Goal: Task Accomplishment & Management: Complete application form

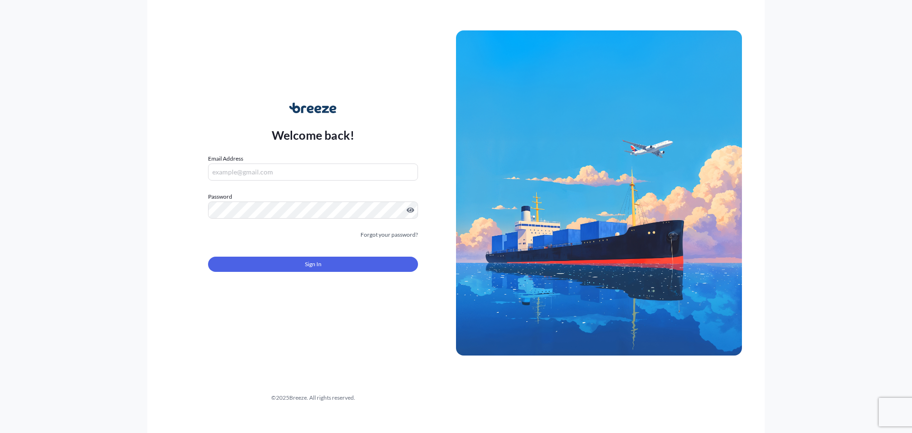
type input "[PERSON_NAME][EMAIL_ADDRESS][DOMAIN_NAME]"
click at [287, 262] on button "Sign In" at bounding box center [313, 264] width 210 height 15
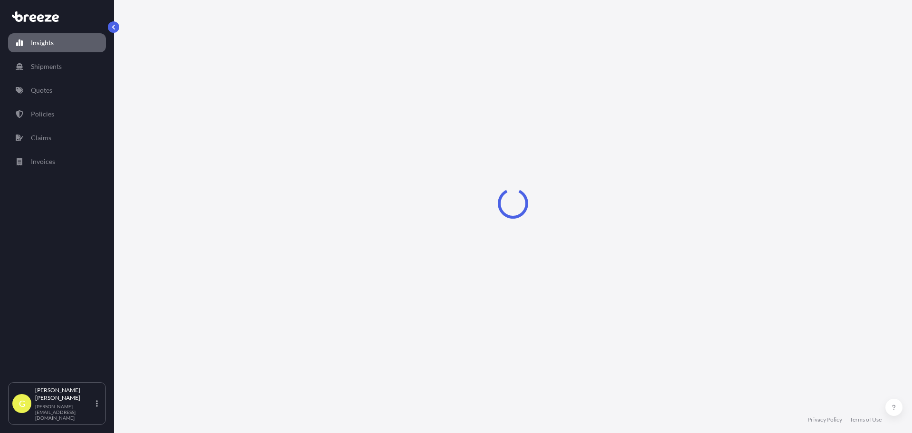
select select "2025"
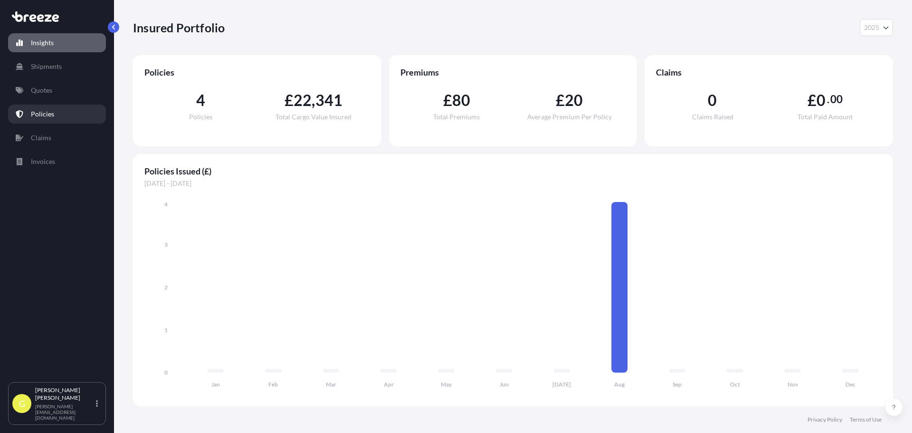
click at [47, 115] on p "Policies" at bounding box center [42, 114] width 23 height 10
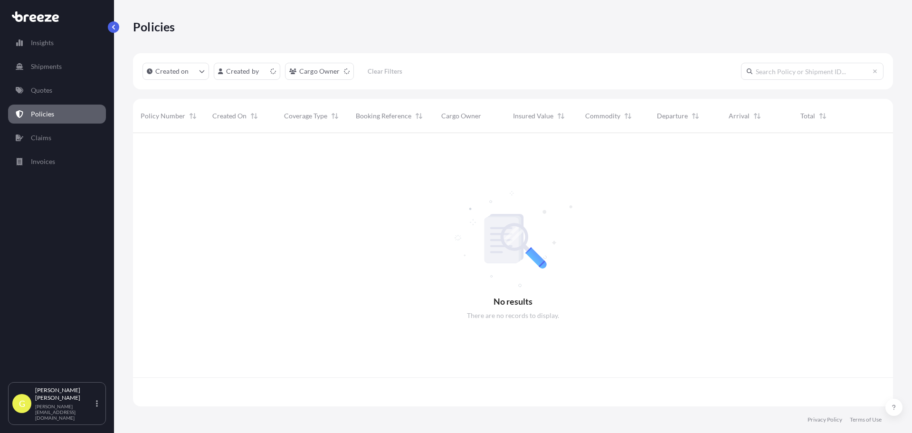
scroll to position [271, 753]
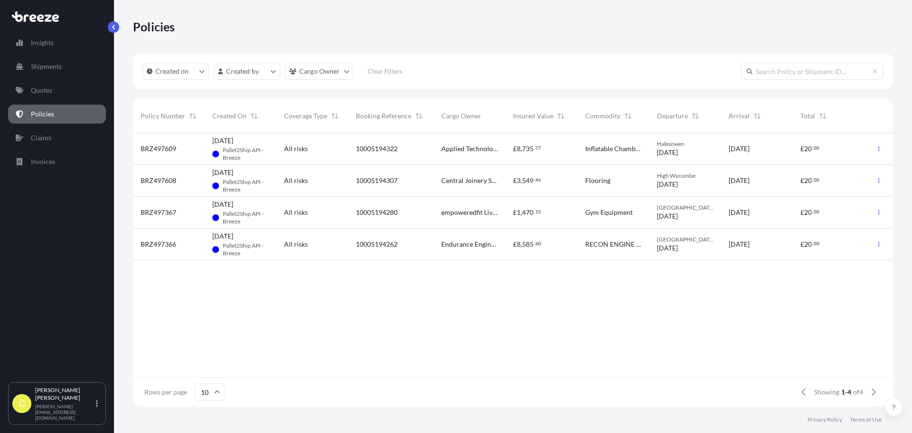
click at [293, 180] on span "All risks" at bounding box center [296, 181] width 24 height 10
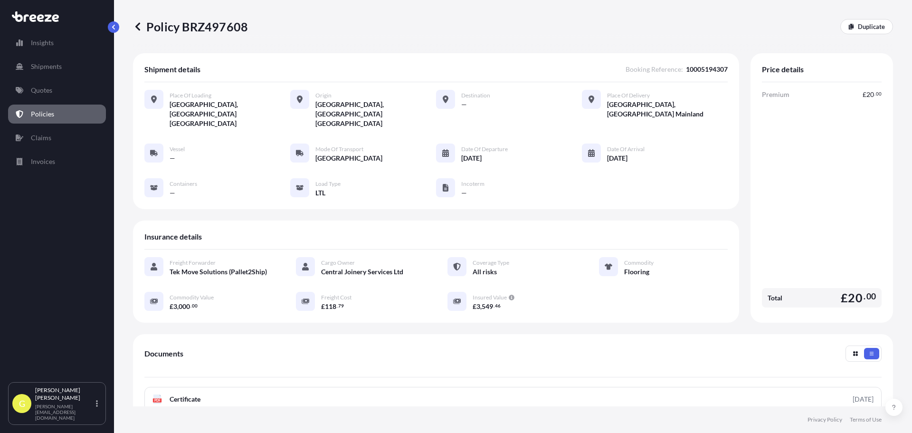
click at [471, 95] on span "Destination" at bounding box center [475, 96] width 29 height 8
click at [550, 98] on div "Place of Loading [GEOGRAPHIC_DATA], [GEOGRAPHIC_DATA] [GEOGRAPHIC_DATA] Origin …" at bounding box center [435, 109] width 583 height 38
drag, startPoint x: 458, startPoint y: 94, endPoint x: 671, endPoint y: 105, distance: 213.1
click at [600, 105] on div "Place of Loading [GEOGRAPHIC_DATA], [GEOGRAPHIC_DATA] [GEOGRAPHIC_DATA] Origin …" at bounding box center [435, 109] width 583 height 38
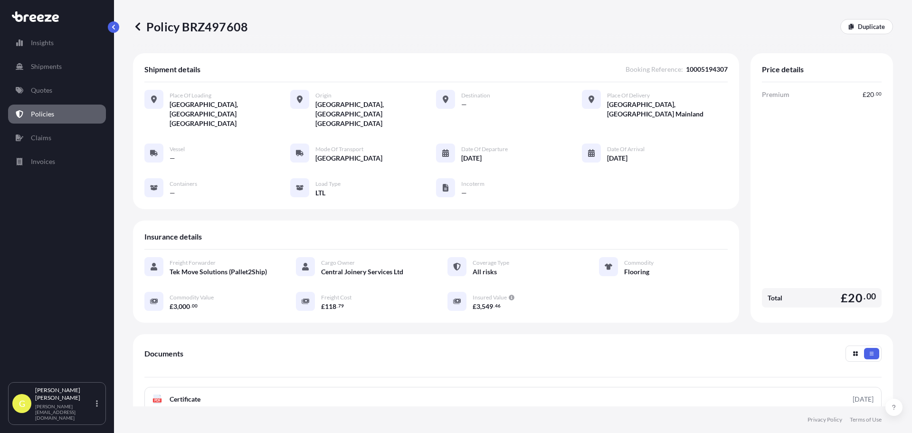
click at [600, 105] on div "Place of Loading [GEOGRAPHIC_DATA], [GEOGRAPHIC_DATA] [GEOGRAPHIC_DATA] Origin …" at bounding box center [435, 109] width 583 height 38
click at [138, 27] on icon at bounding box center [138, 27] width 10 height 10
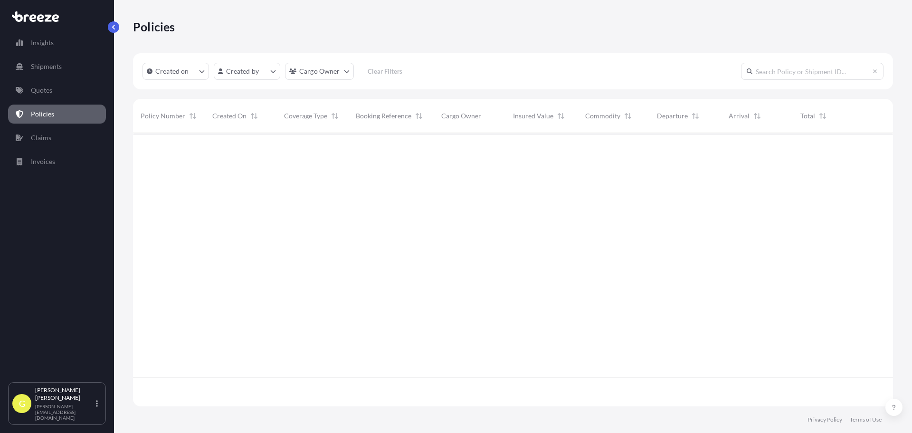
scroll to position [271, 753]
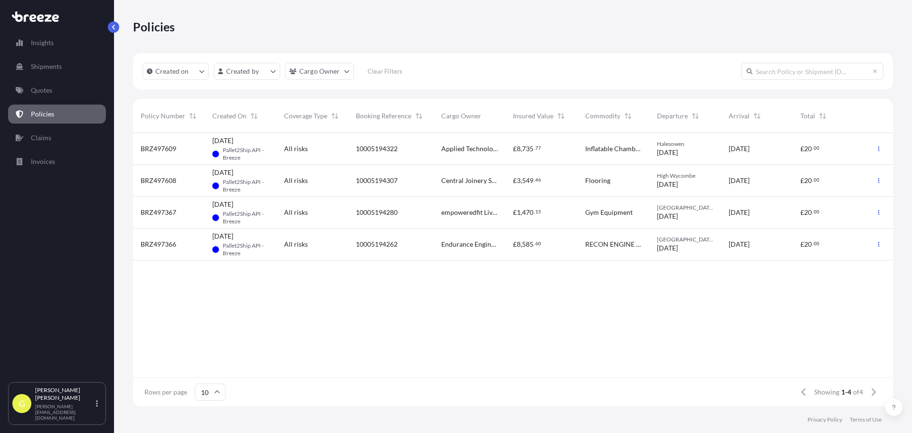
click at [379, 148] on span "10005194322" at bounding box center [377, 149] width 42 height 10
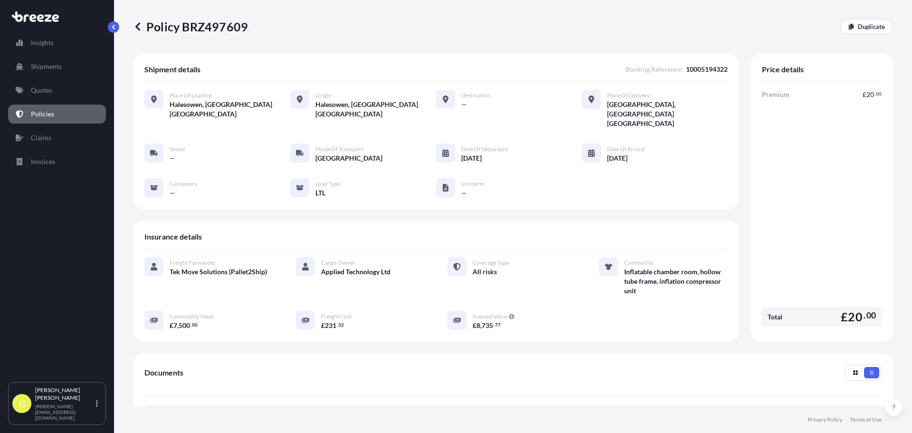
click at [140, 24] on icon at bounding box center [138, 27] width 10 height 10
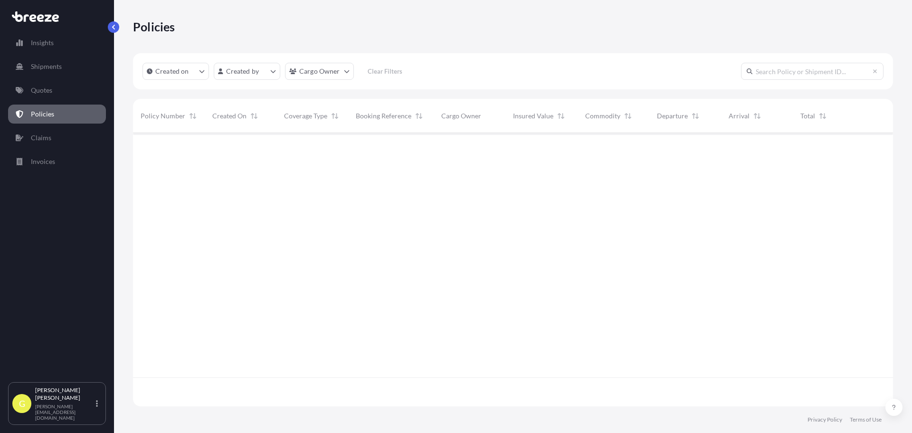
scroll to position [271, 753]
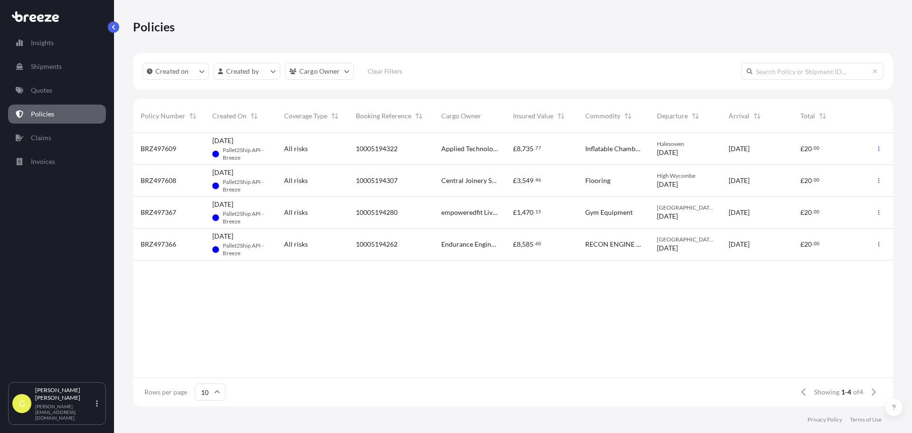
click at [600, 210] on span "Gym Equipment" at bounding box center [609, 213] width 48 height 10
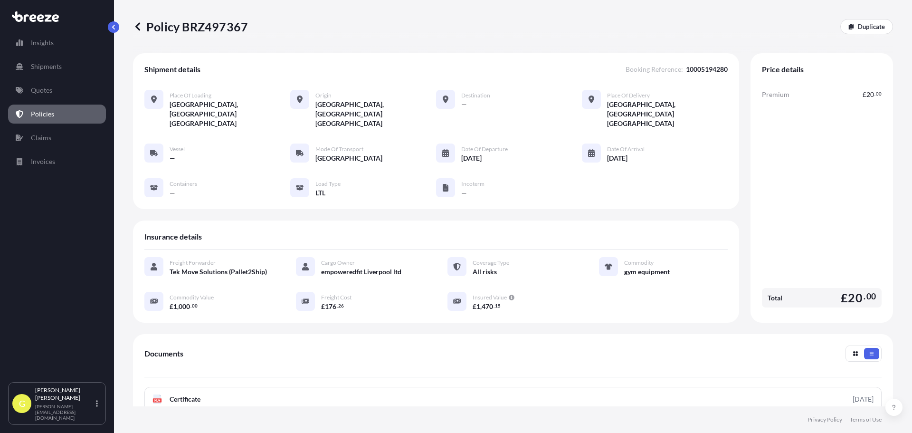
click at [137, 23] on icon at bounding box center [138, 27] width 10 height 10
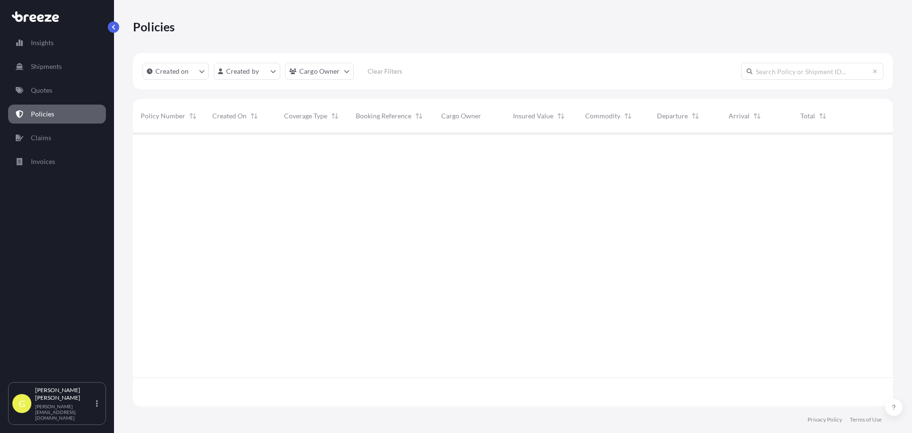
scroll to position [271, 753]
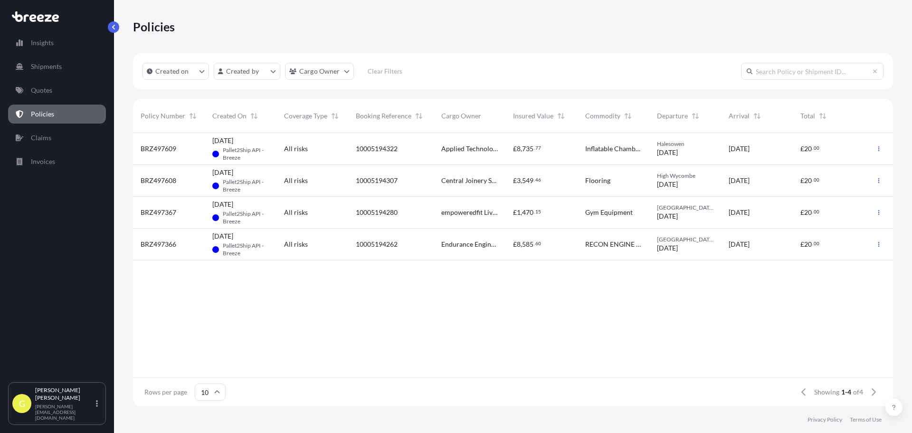
click at [598, 244] on span "RECON ENGINE JEEP 3 0 D DRAIN OF ANY OILS OR FLUIDS" at bounding box center [613, 244] width 57 height 10
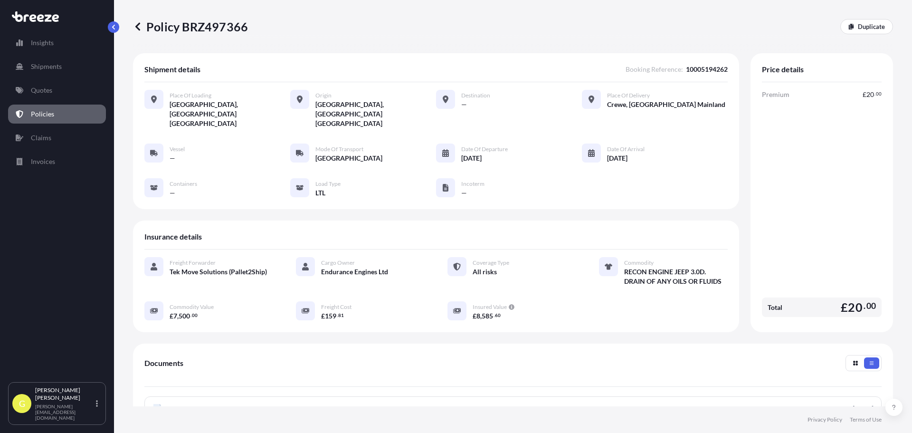
click at [138, 25] on icon at bounding box center [137, 26] width 5 height 8
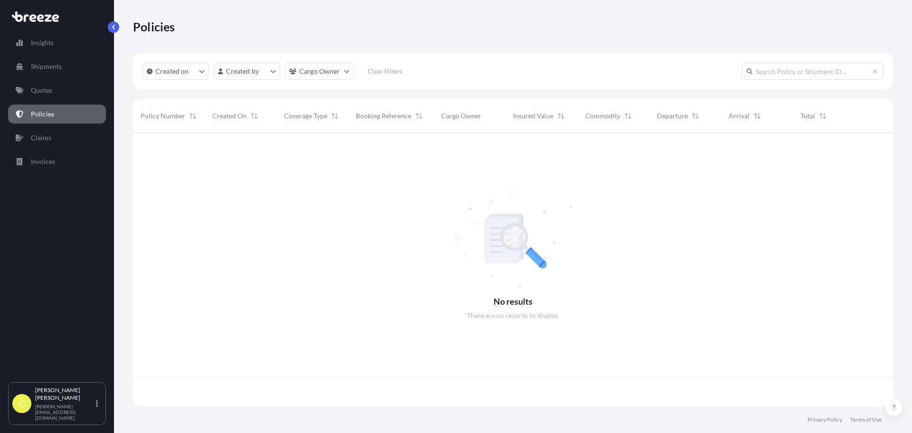
scroll to position [271, 753]
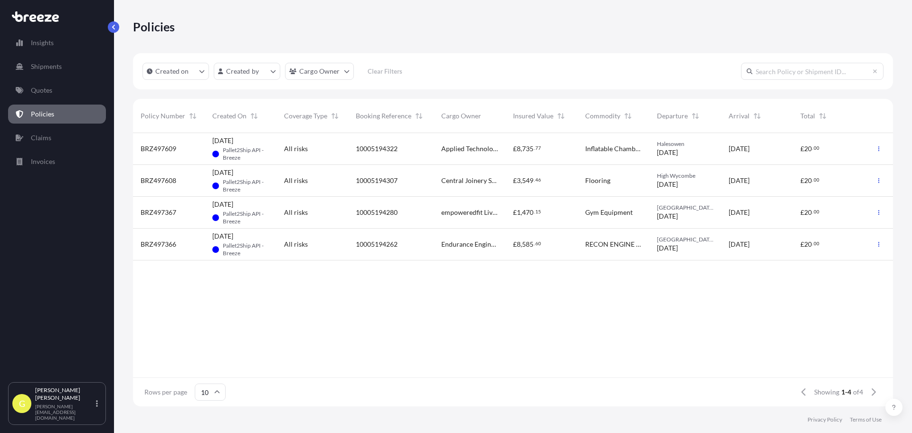
click at [476, 182] on span "Central Joinery Services Ltd" at bounding box center [469, 181] width 57 height 10
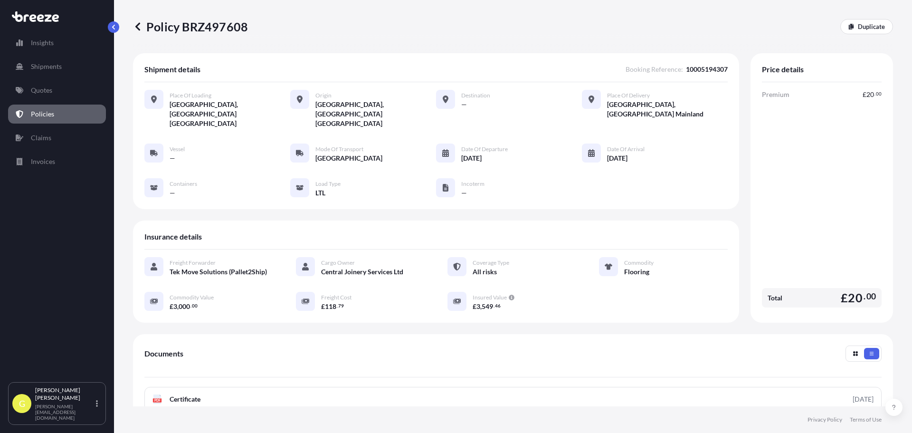
click at [144, 27] on p "Policy BRZ497608" at bounding box center [190, 26] width 115 height 15
click at [157, 27] on p "Policy BRZ497608" at bounding box center [190, 26] width 115 height 15
click at [138, 26] on icon at bounding box center [138, 27] width 10 height 10
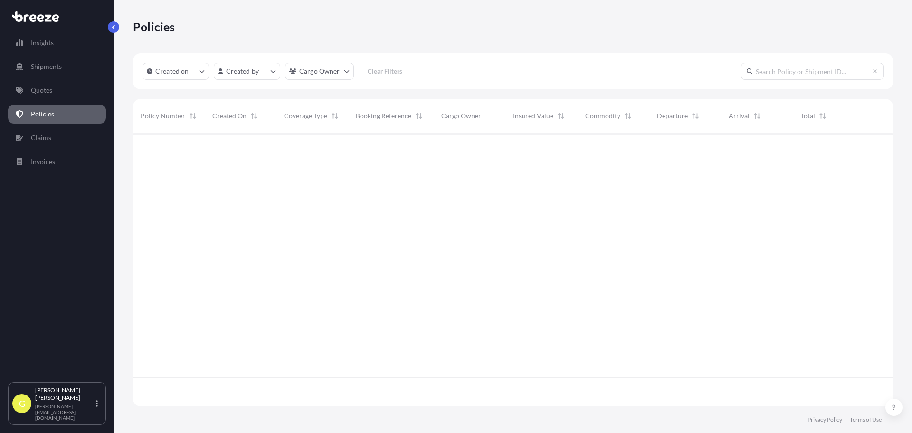
scroll to position [271, 753]
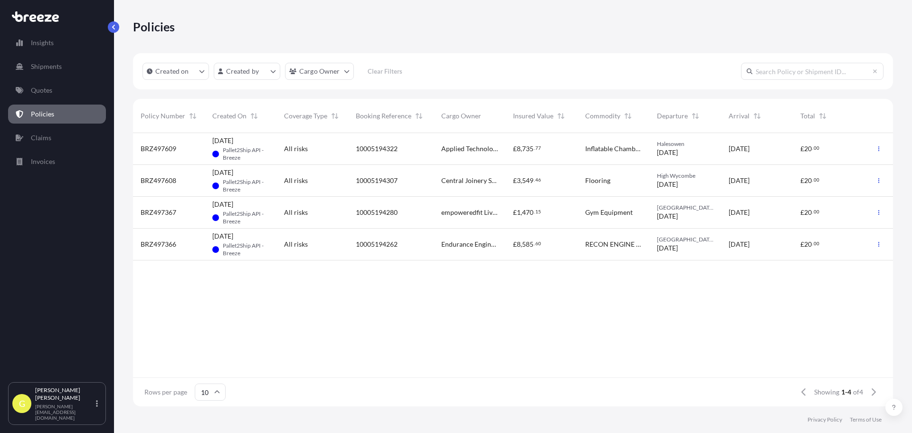
click at [454, 144] on span "Applied Technology Ltd" at bounding box center [469, 149] width 57 height 10
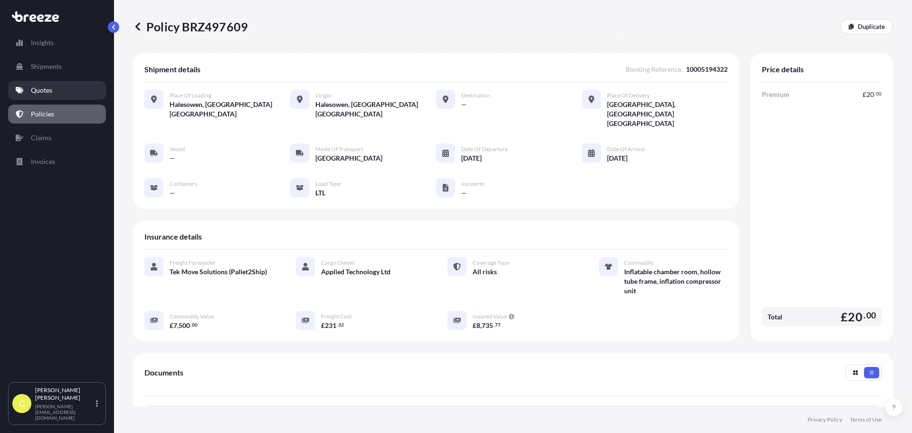
click at [58, 81] on link "Quotes" at bounding box center [57, 90] width 98 height 19
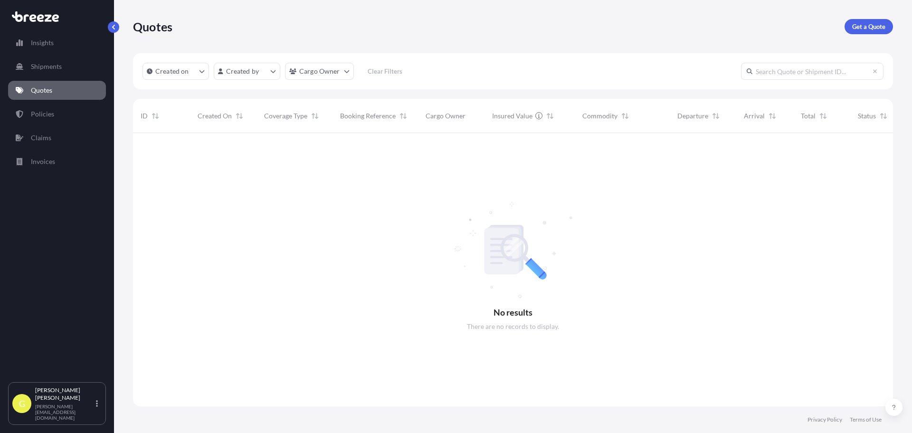
scroll to position [300, 753]
click at [600, 24] on p "Get a Quote" at bounding box center [868, 27] width 33 height 10
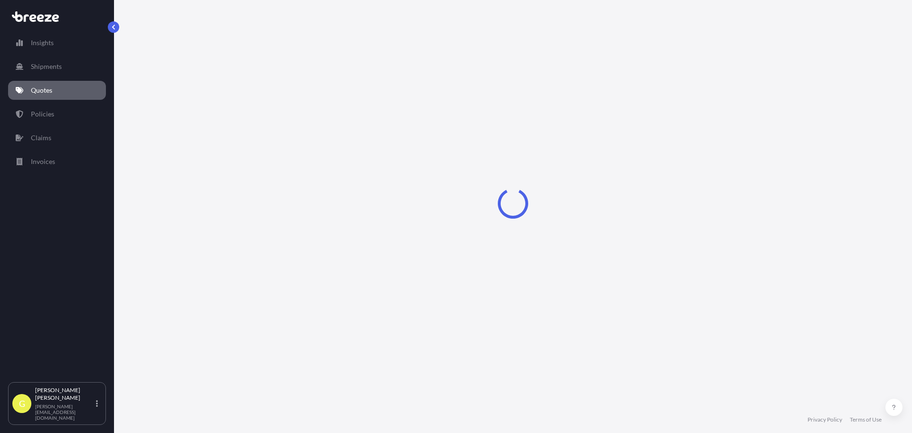
select select "Sea"
select select "1"
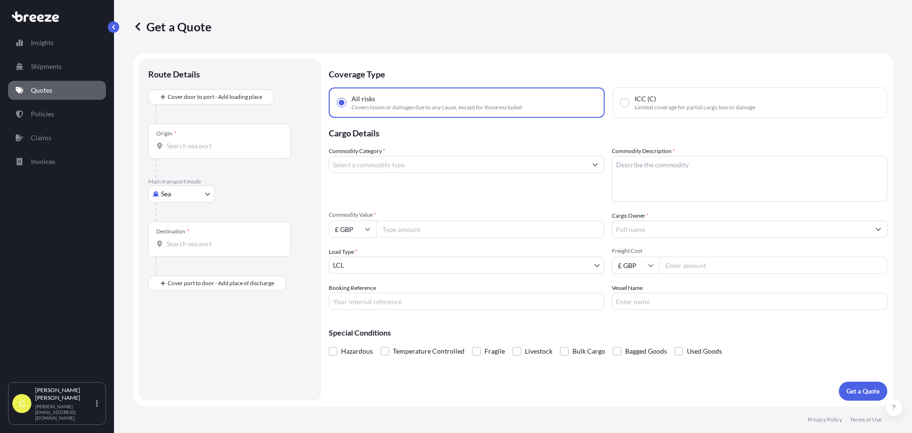
click at [136, 26] on icon at bounding box center [137, 26] width 5 height 8
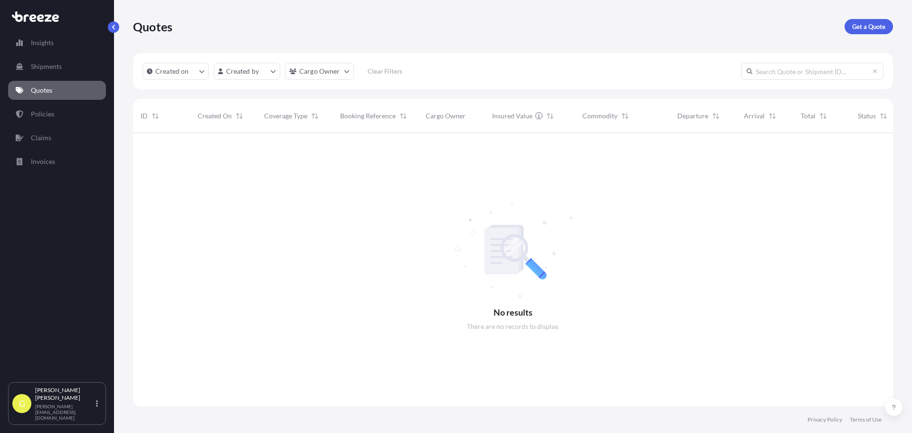
scroll to position [300, 753]
click at [59, 115] on link "Policies" at bounding box center [57, 114] width 98 height 19
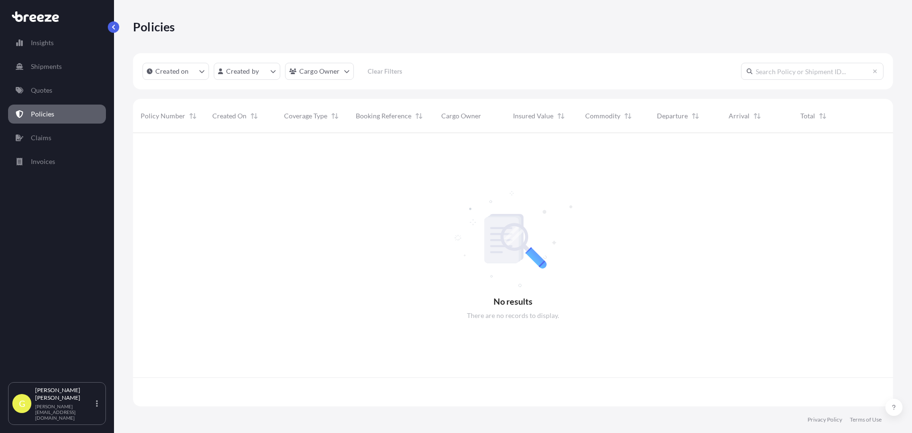
scroll to position [271, 753]
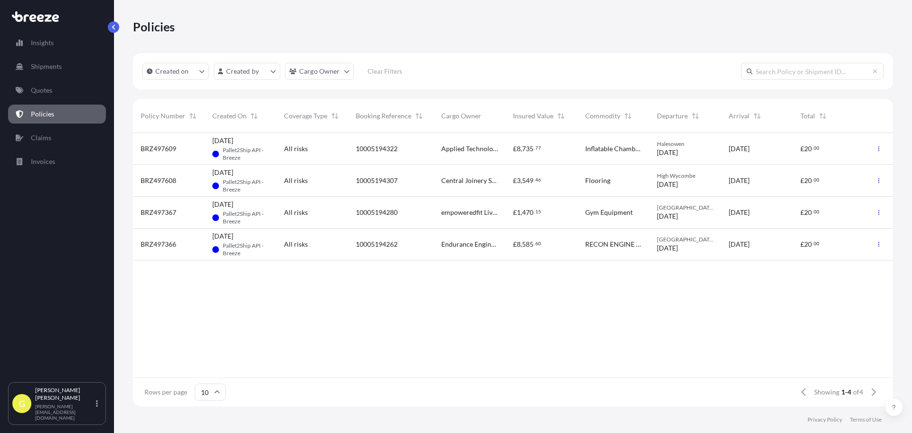
click at [298, 144] on span "All risks" at bounding box center [296, 149] width 24 height 10
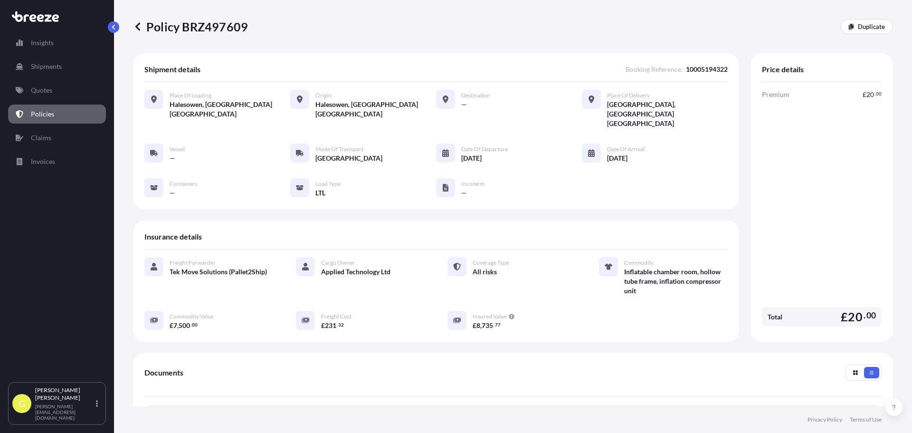
click at [137, 23] on icon at bounding box center [138, 27] width 10 height 10
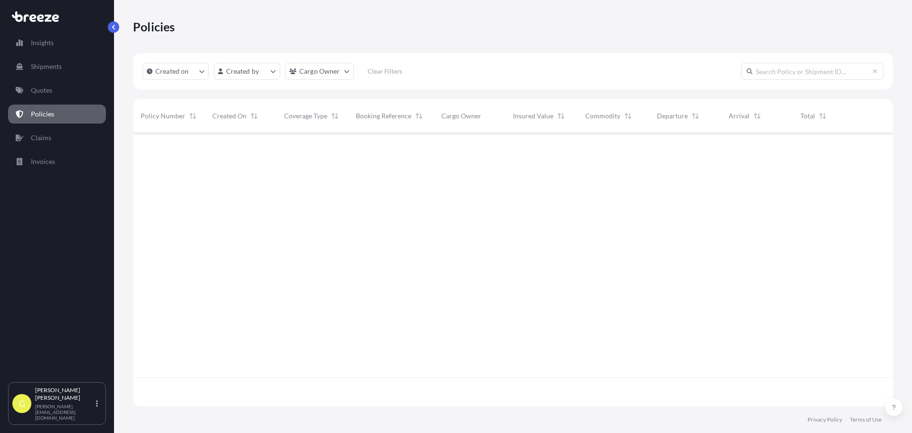
scroll to position [271, 753]
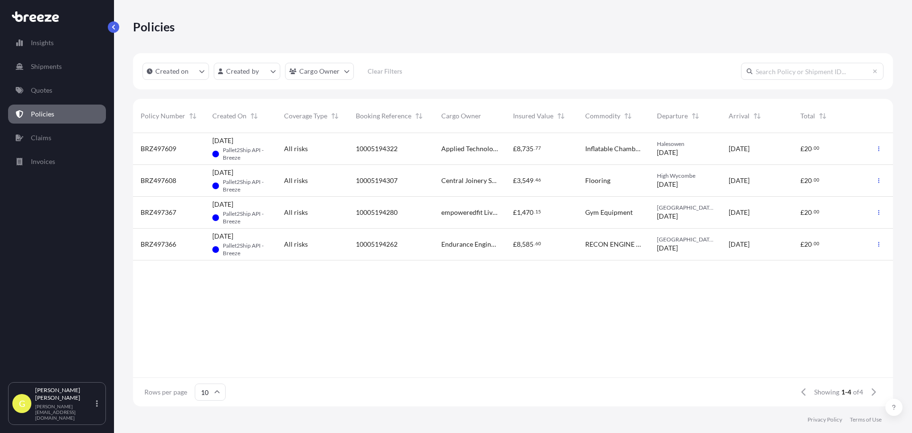
click at [130, 52] on div "Policies Created on Created by Cargo Owner Clear Filters Policy Number Created …" at bounding box center [513, 203] width 798 height 406
click at [600, 149] on span "Inflatable Chamber Room Hollow Tube Frame Inflation Compressor Unit" at bounding box center [613, 149] width 57 height 10
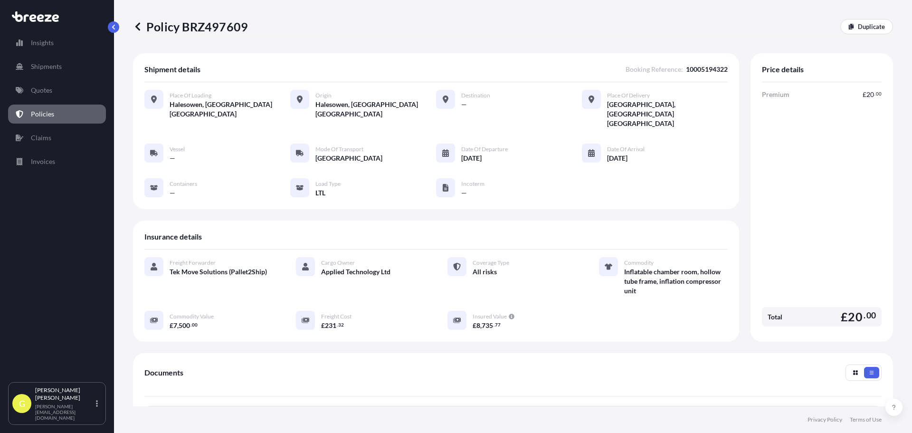
click at [138, 26] on icon at bounding box center [138, 27] width 10 height 10
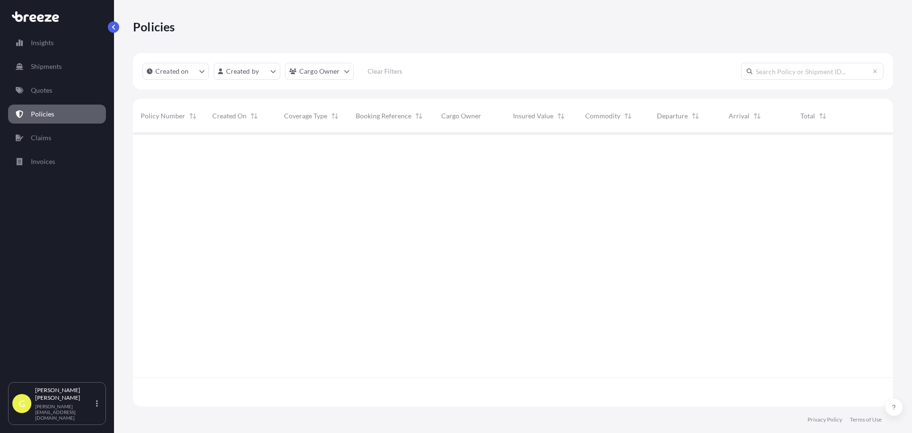
scroll to position [271, 753]
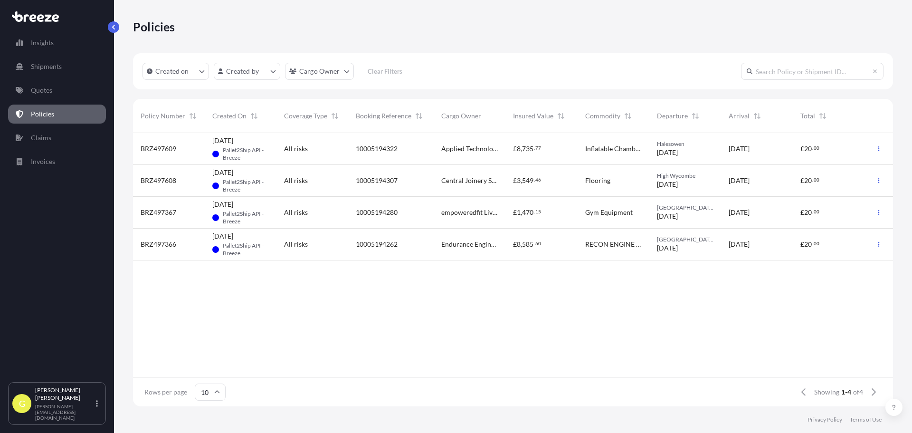
click at [475, 179] on span "Central Joinery Services Ltd" at bounding box center [469, 181] width 57 height 10
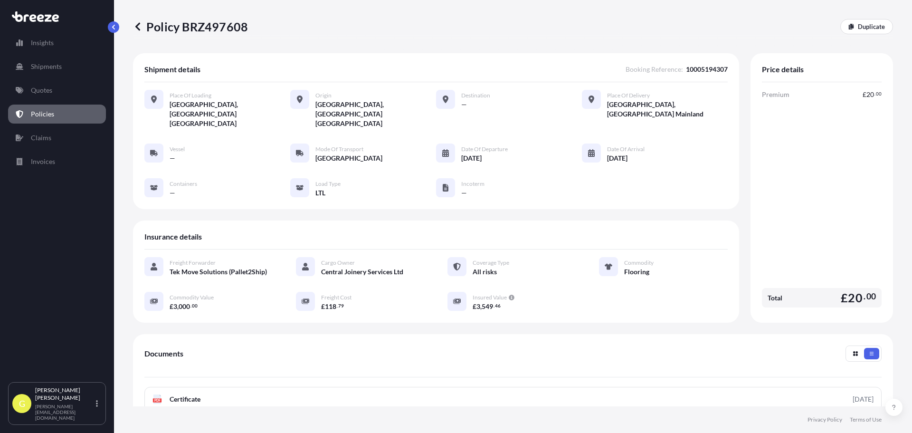
click at [137, 25] on icon at bounding box center [137, 26] width 5 height 8
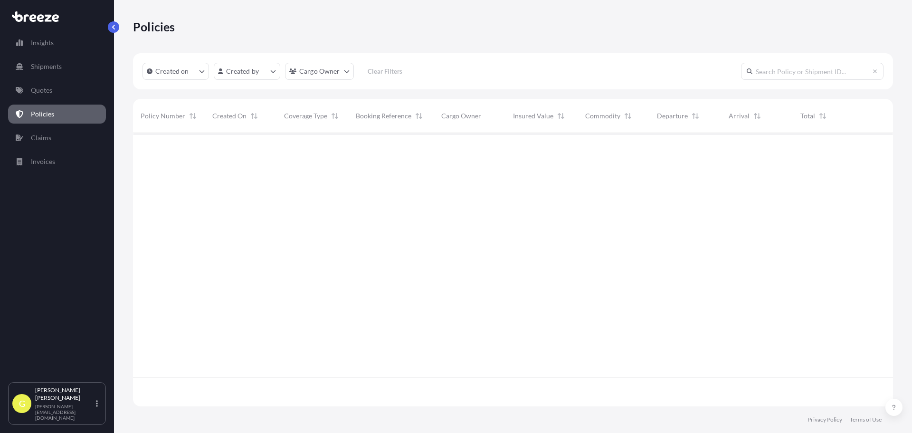
scroll to position [271, 753]
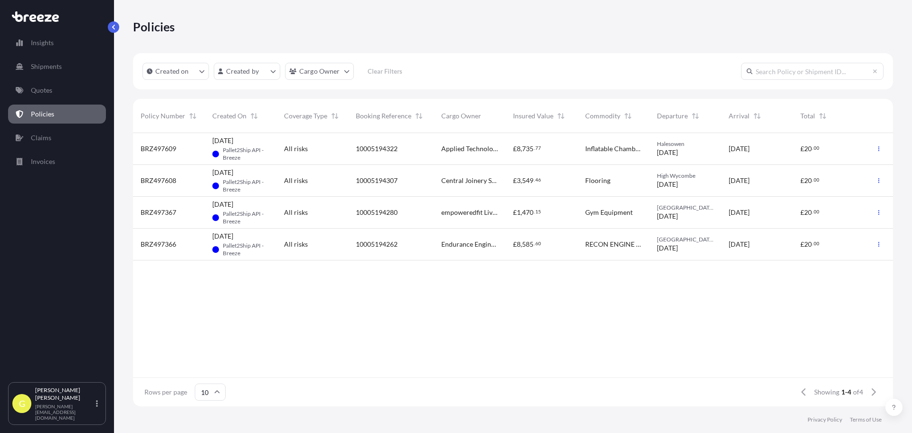
click at [376, 23] on div "Policies" at bounding box center [513, 26] width 760 height 15
